Goal: Task Accomplishment & Management: Use online tool/utility

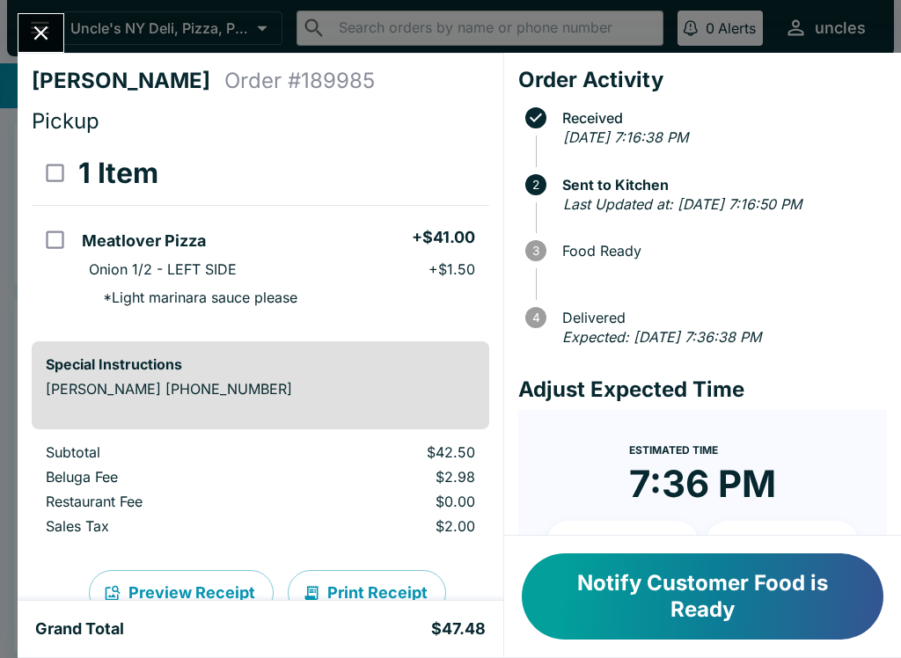
click at [625, 600] on button "Notify Customer Food is Ready" at bounding box center [703, 596] width 362 height 86
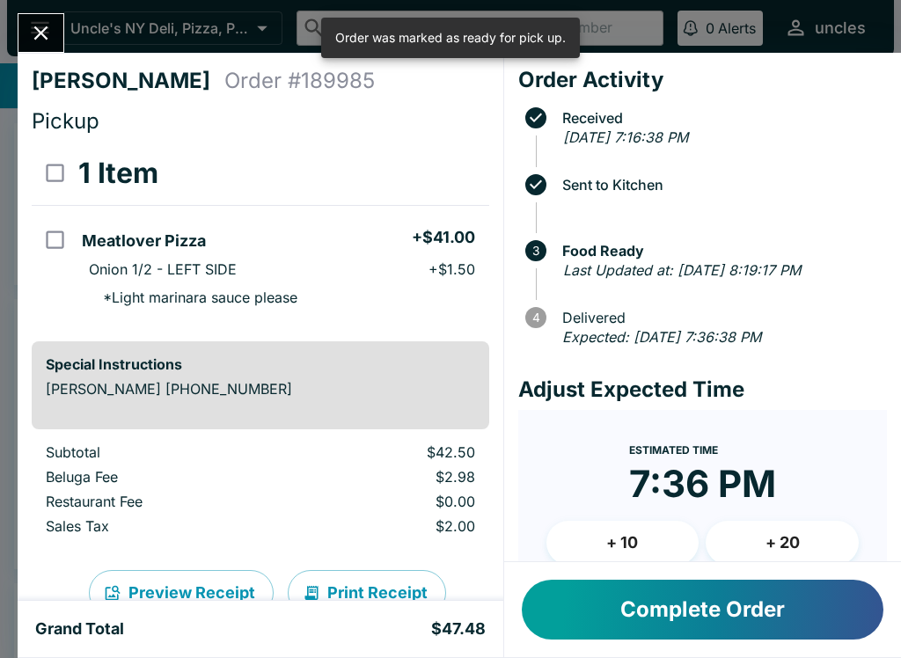
click at [709, 622] on button "Complete Order" at bounding box center [703, 610] width 362 height 60
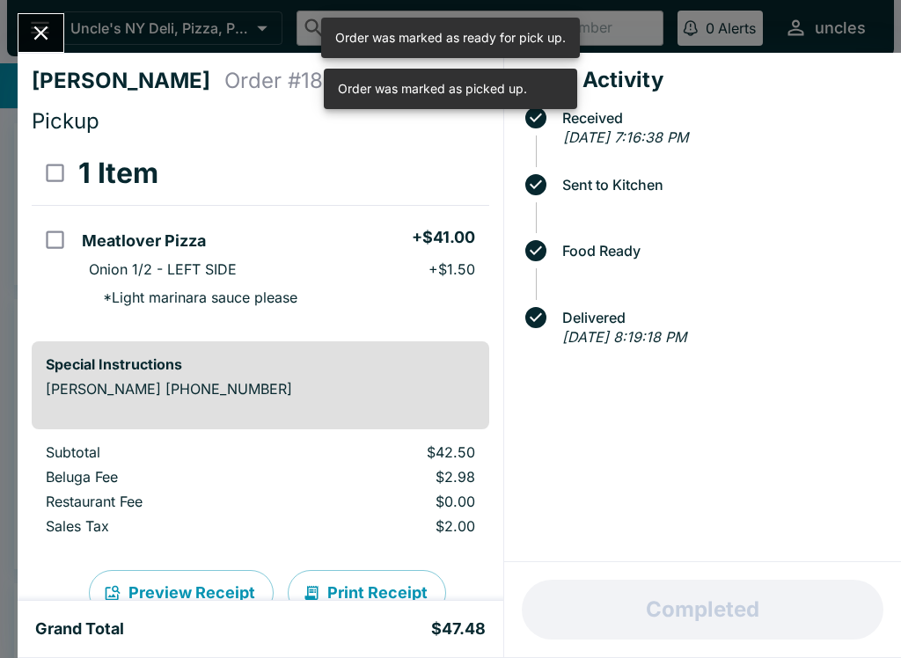
click at [40, 23] on icon "Close" at bounding box center [41, 33] width 24 height 24
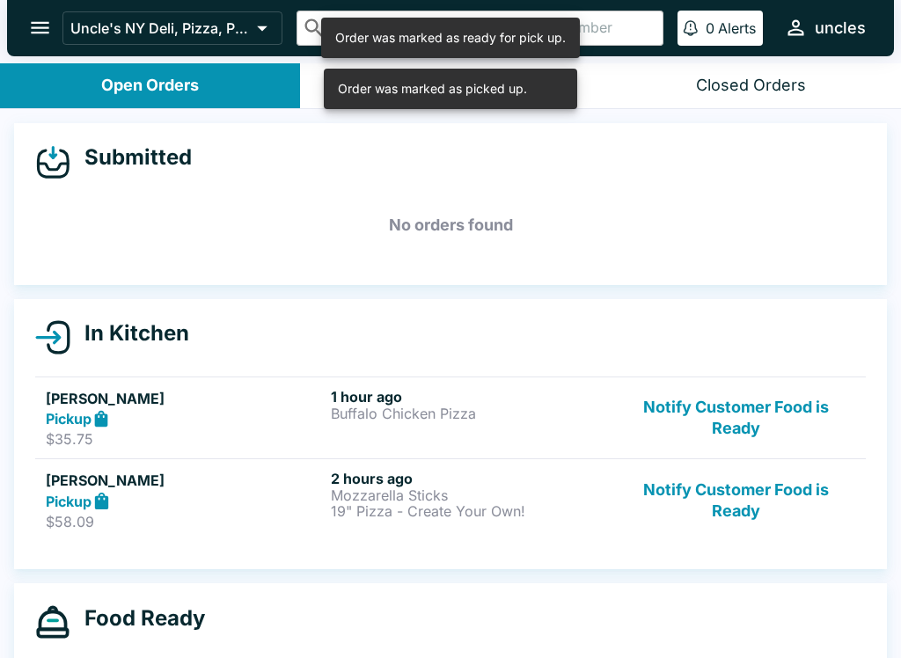
scroll to position [15, 0]
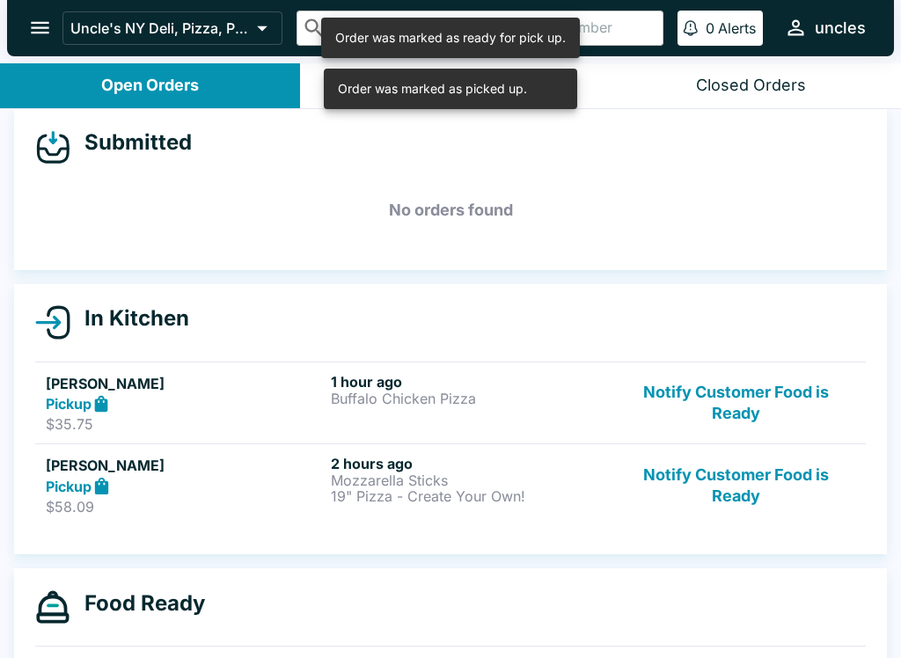
click at [343, 492] on p "19" Pizza - Create Your Own!" at bounding box center [470, 496] width 278 height 16
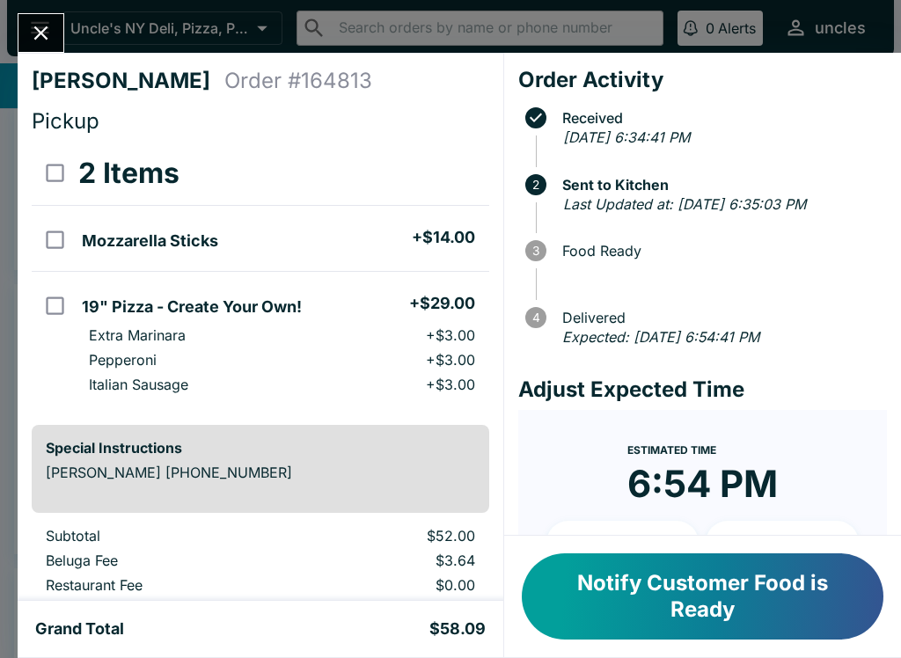
click at [715, 573] on button "Notify Customer Food is Ready" at bounding box center [703, 596] width 362 height 86
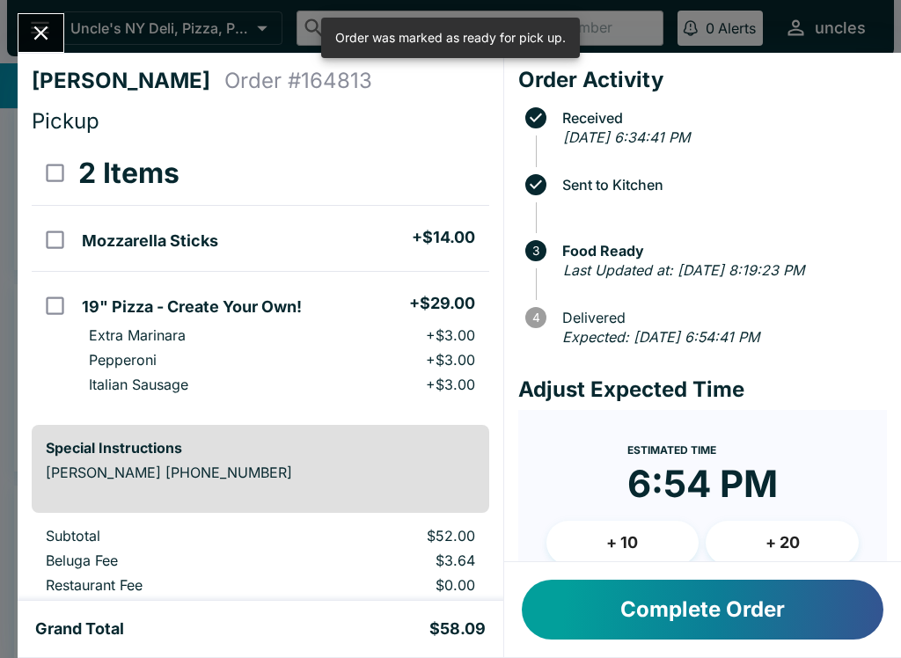
click at [727, 611] on button "Complete Order" at bounding box center [703, 610] width 362 height 60
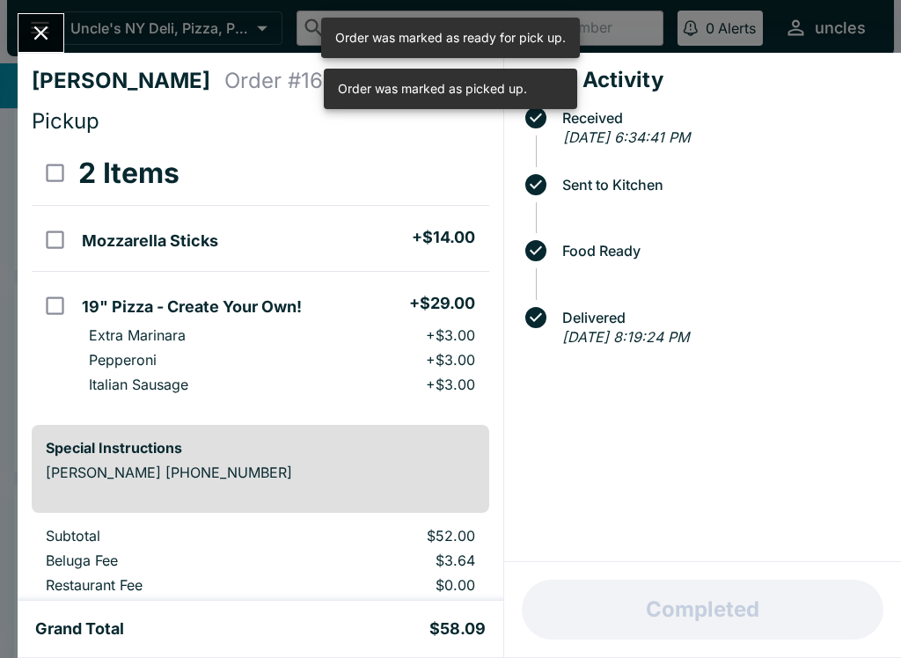
click at [50, 40] on icon "Close" at bounding box center [41, 33] width 24 height 24
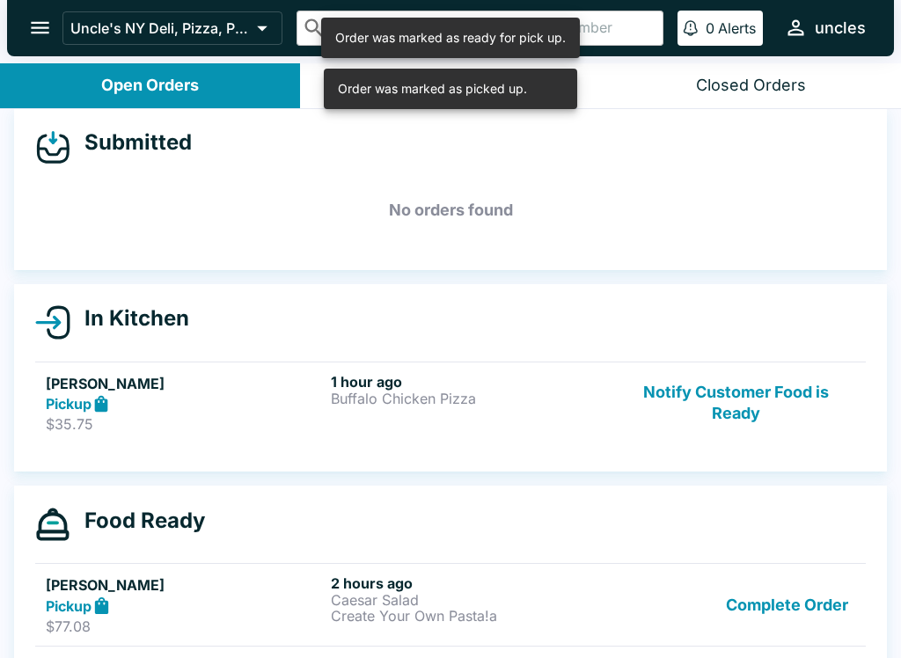
click at [289, 415] on p "$35.75" at bounding box center [185, 424] width 278 height 18
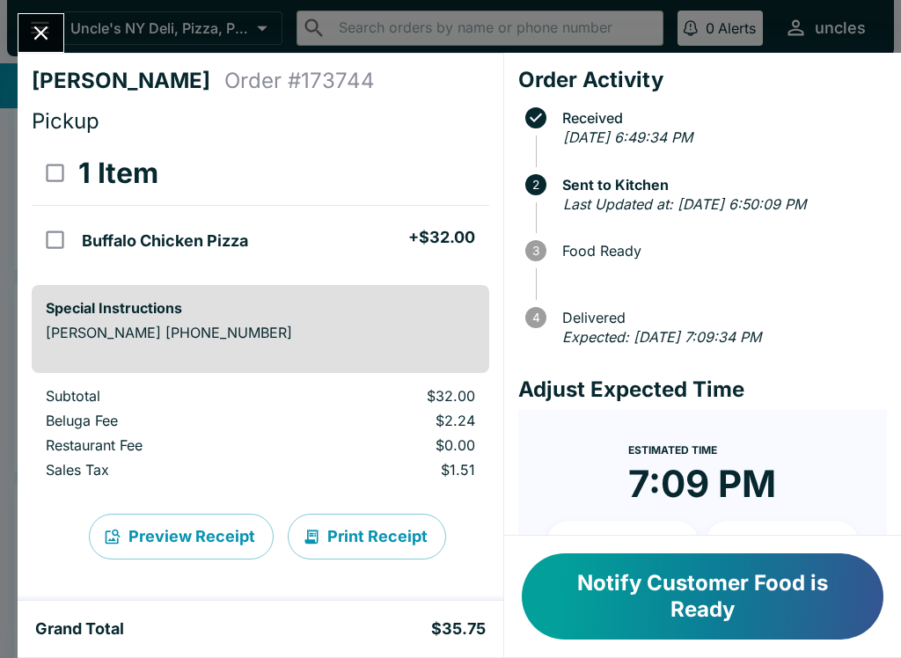
click at [657, 639] on button "Notify Customer Food is Ready" at bounding box center [703, 596] width 362 height 86
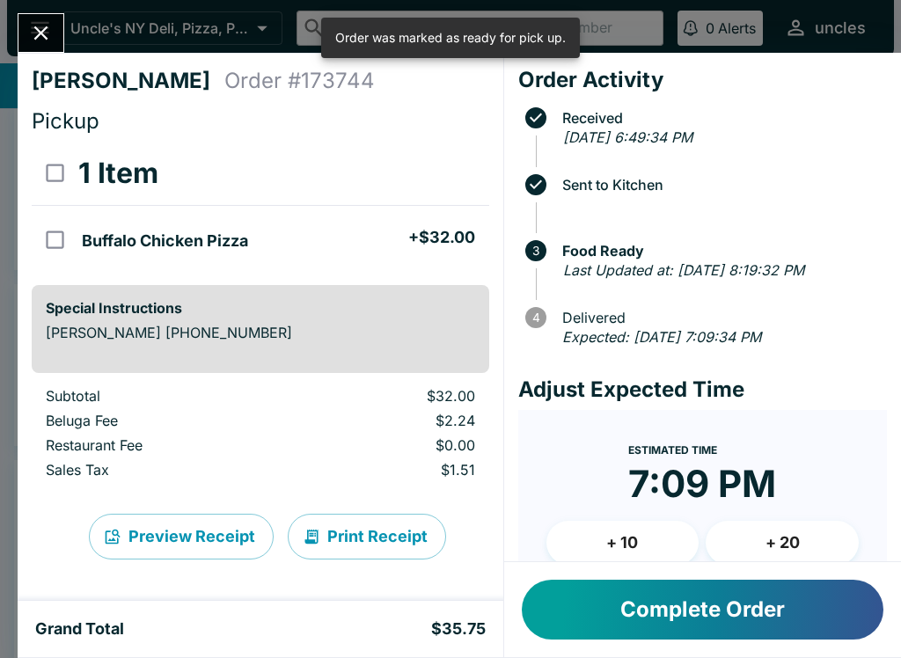
click at [728, 601] on button "Complete Order" at bounding box center [703, 610] width 362 height 60
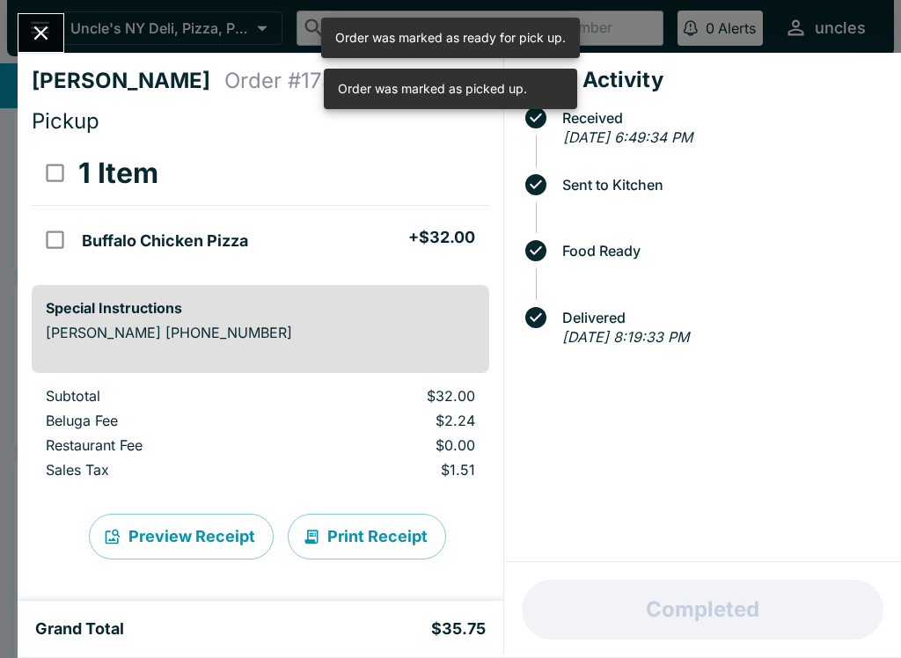
click at [50, 12] on div "[PERSON_NAME] Order # 173744 Pickup 1 Item Buffalo Chicken Pizza + $32.00 Speci…" at bounding box center [450, 329] width 901 height 658
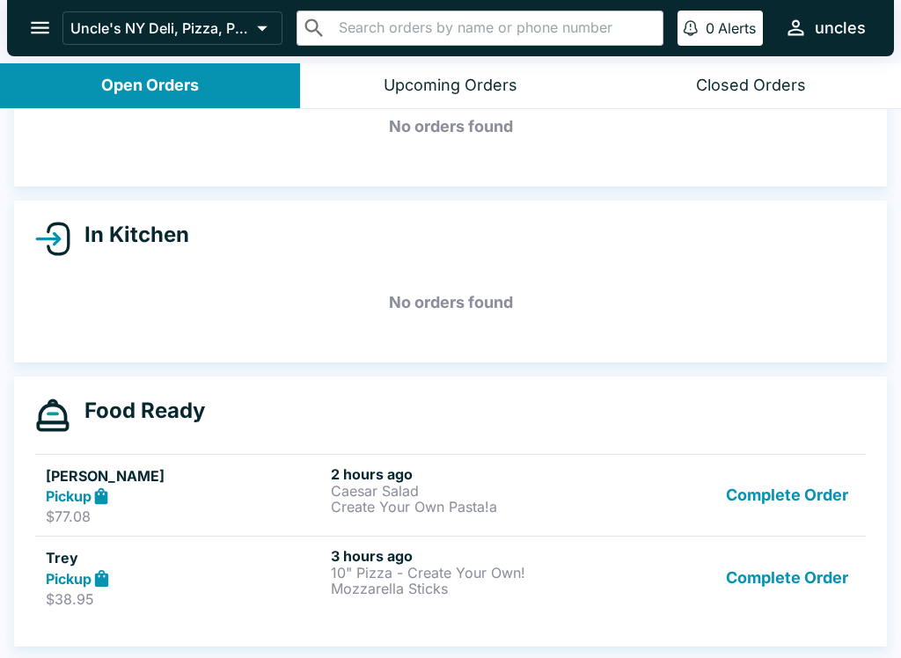
scroll to position [99, 0]
click at [428, 503] on p "Create Your Own Pasta!a" at bounding box center [470, 507] width 278 height 16
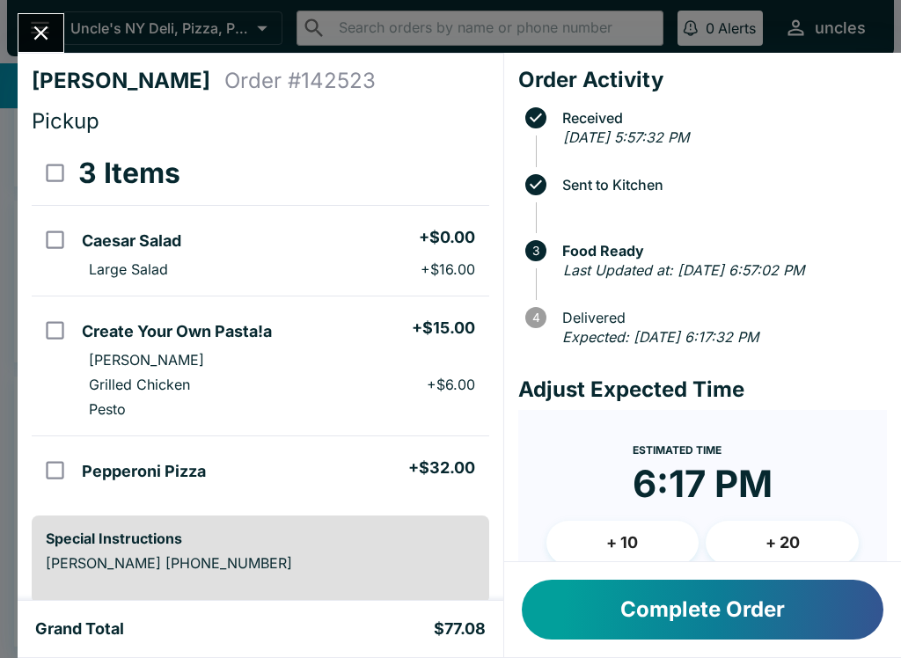
click at [701, 621] on button "Complete Order" at bounding box center [703, 610] width 362 height 60
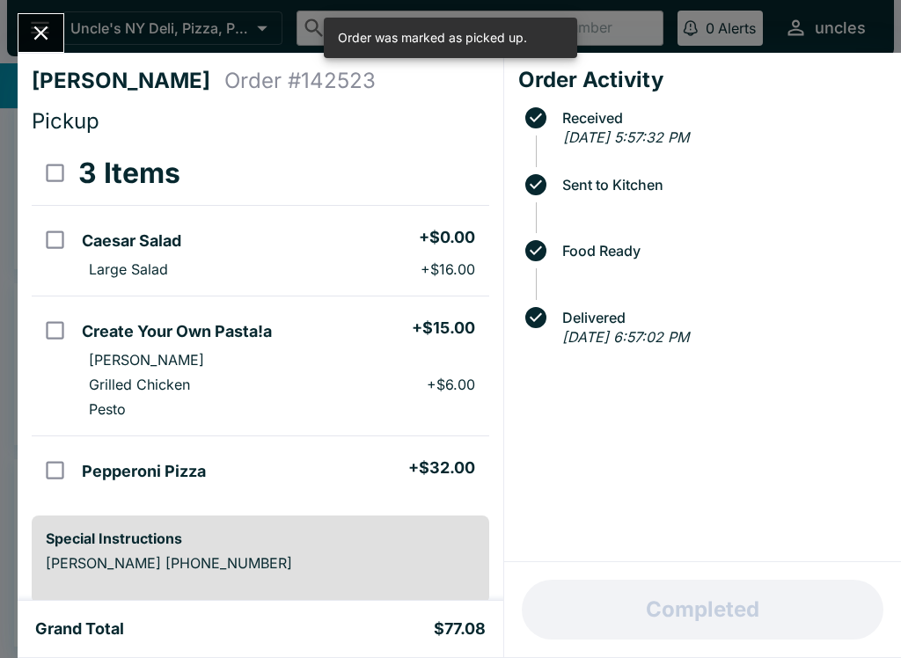
scroll to position [16, 0]
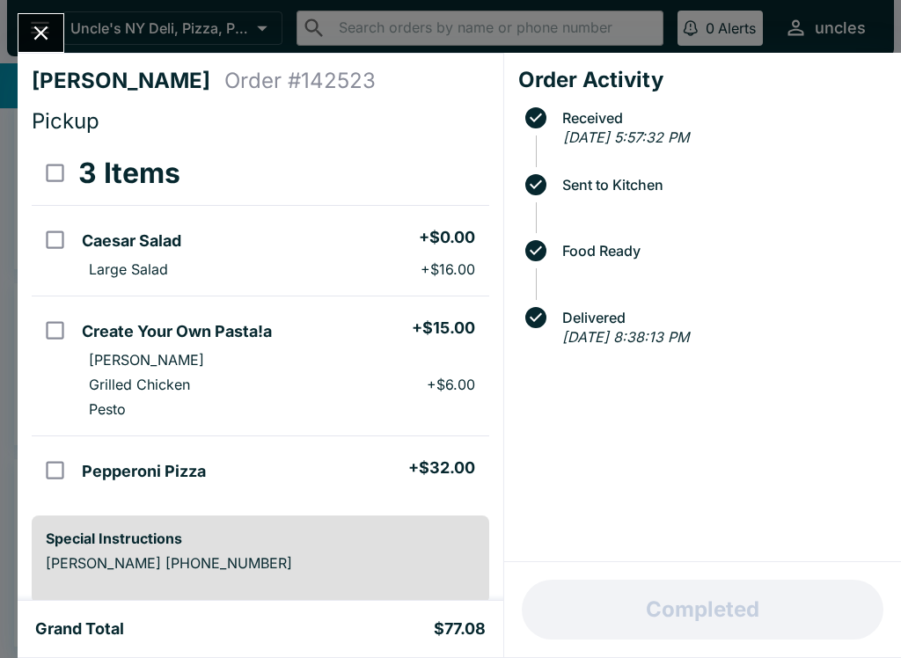
click at [43, 27] on icon "Close" at bounding box center [41, 33] width 24 height 24
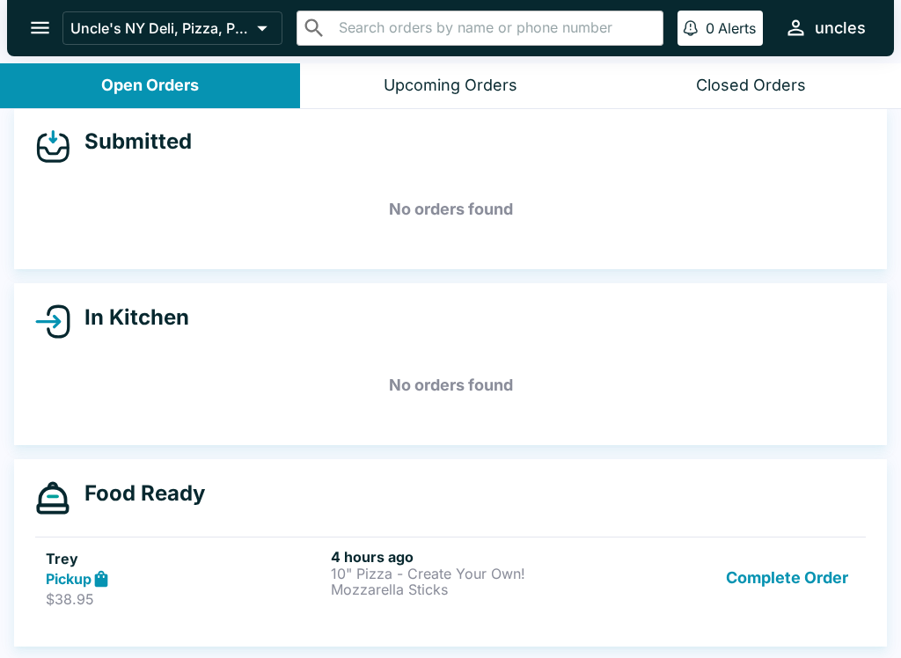
scroll to position [16, 0]
click at [267, 572] on div "Pickup" at bounding box center [185, 579] width 278 height 20
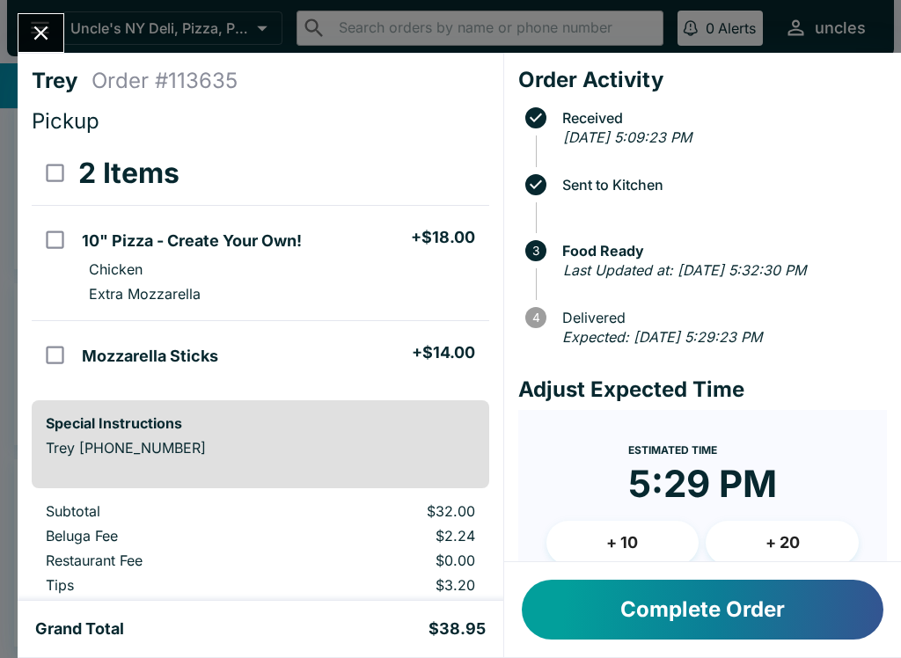
click at [44, 30] on icon "Close" at bounding box center [41, 33] width 14 height 14
